Goal: Navigation & Orientation: Go to known website

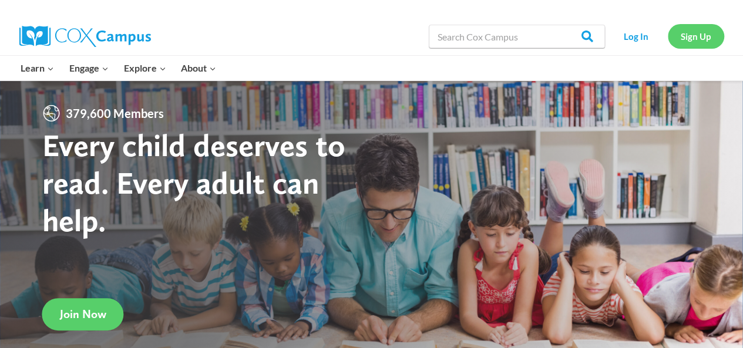
click at [683, 42] on link "Sign Up" at bounding box center [696, 36] width 56 height 24
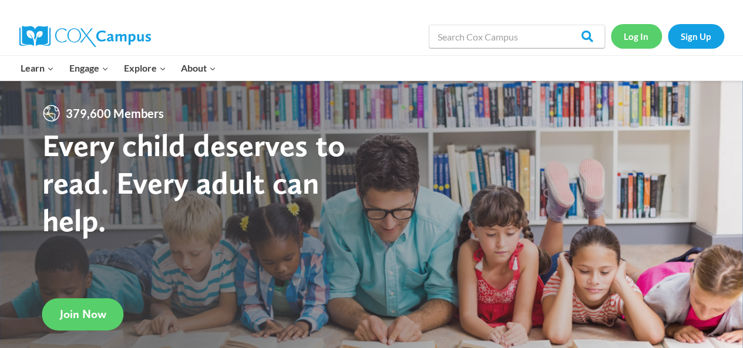
click at [626, 39] on link "Log In" at bounding box center [636, 36] width 51 height 24
